Goal: Check status

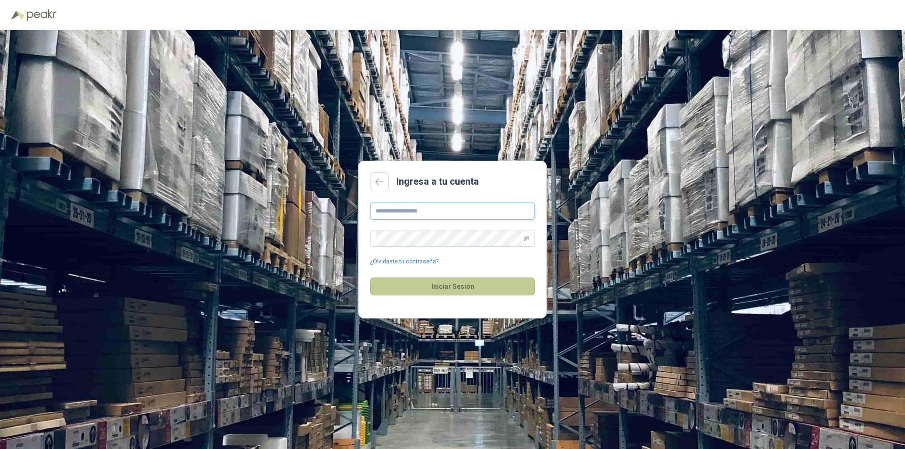
type input "**********"
click at [430, 282] on button "Iniciar Sesión" at bounding box center [452, 287] width 165 height 18
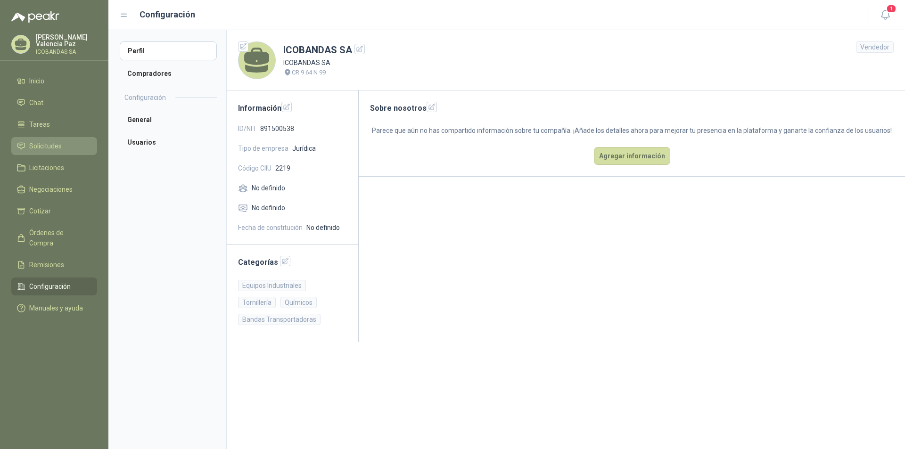
click at [48, 142] on span "Solicitudes" at bounding box center [45, 146] width 33 height 10
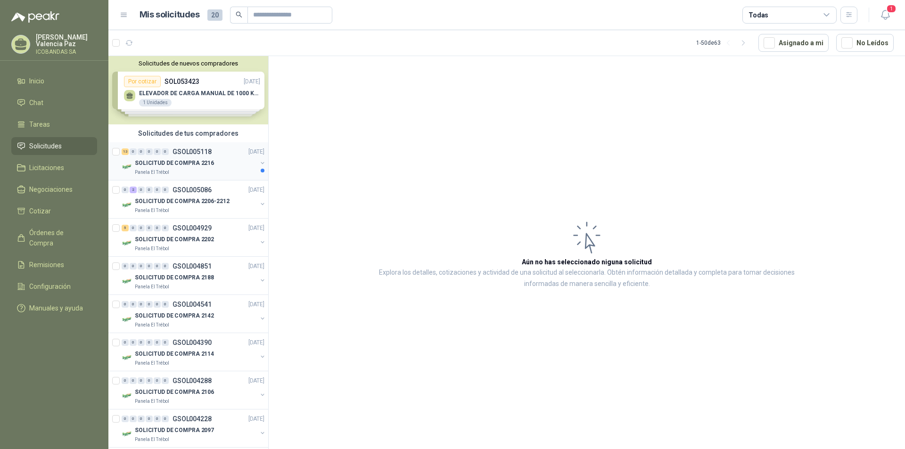
click at [178, 159] on p "SOLICITUD DE COMPRA 2216" at bounding box center [174, 163] width 79 height 9
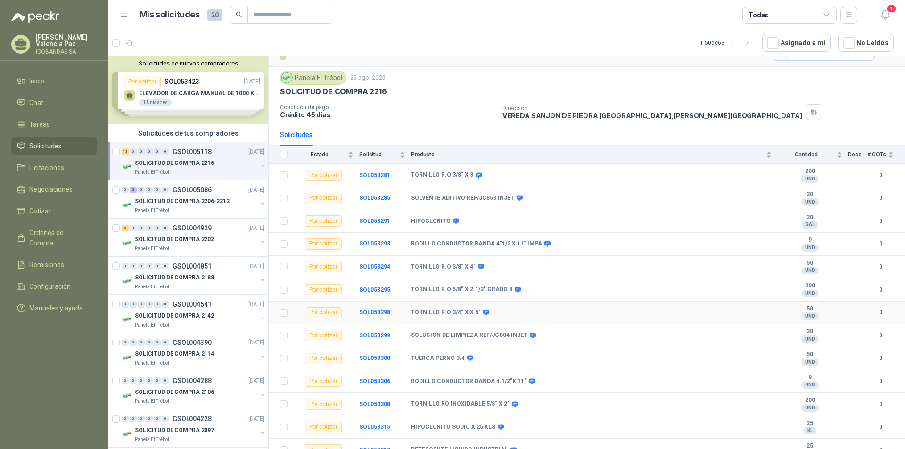
scroll to position [27, 0]
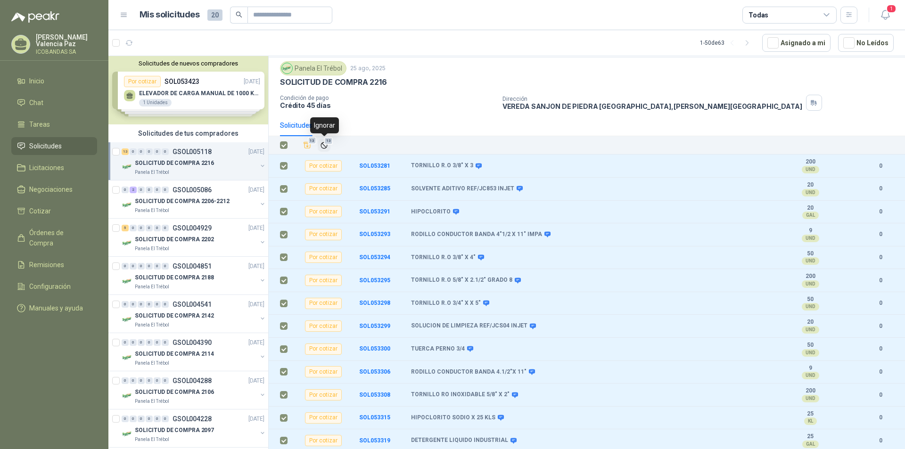
click at [321, 144] on icon "Ignorar" at bounding box center [324, 145] width 8 height 8
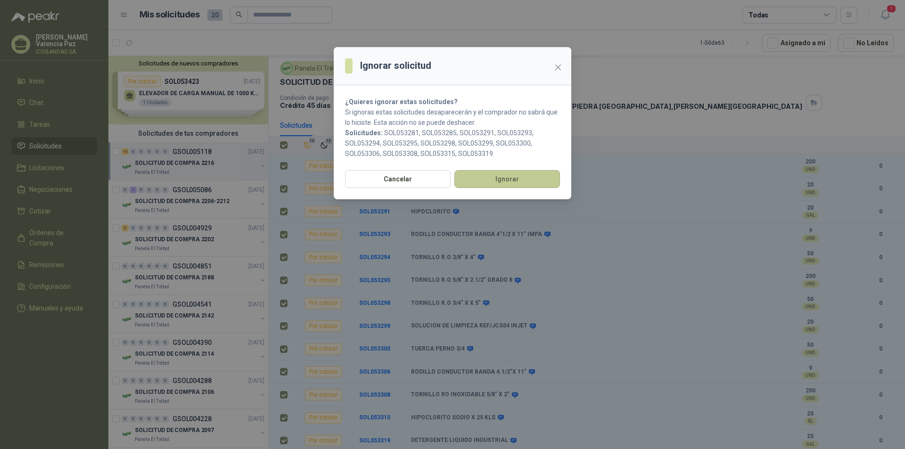
click at [487, 180] on button "Ignorar" at bounding box center [507, 179] width 106 height 18
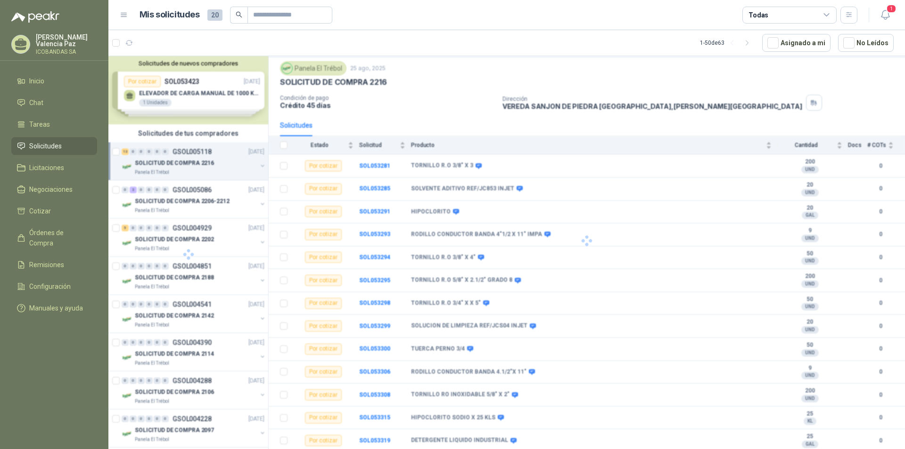
scroll to position [0, 0]
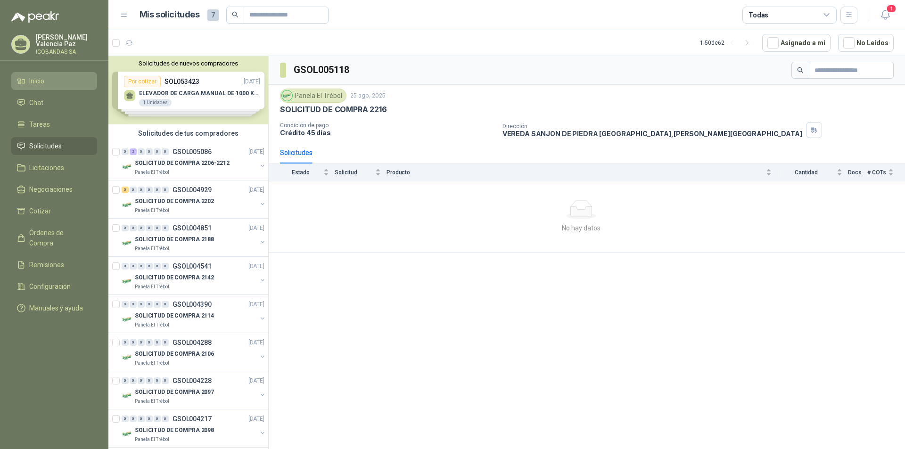
click at [39, 85] on span "Inicio" at bounding box center [36, 81] width 15 height 10
click at [51, 40] on p "[PERSON_NAME]" at bounding box center [66, 40] width 61 height 13
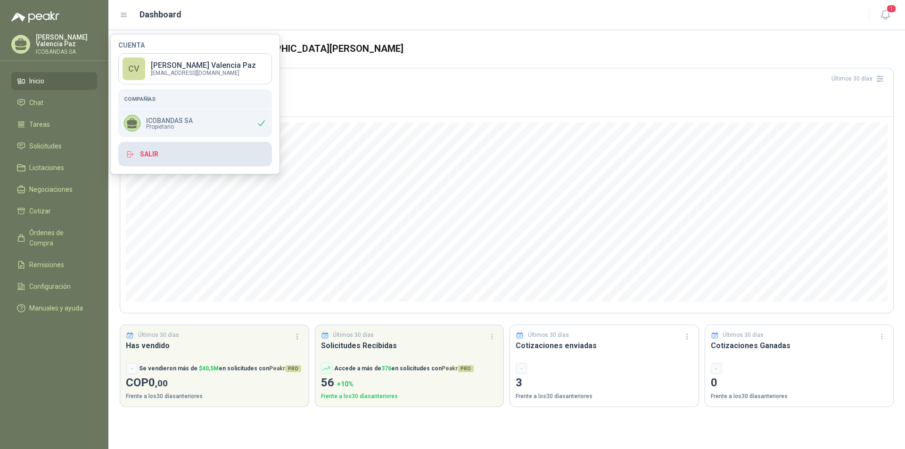
click at [173, 154] on button "Salir" at bounding box center [195, 154] width 154 height 25
